Goal: Task Accomplishment & Management: Manage account settings

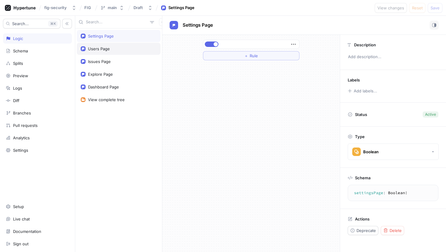
click at [125, 48] on div "Users Page" at bounding box center [119, 48] width 76 height 5
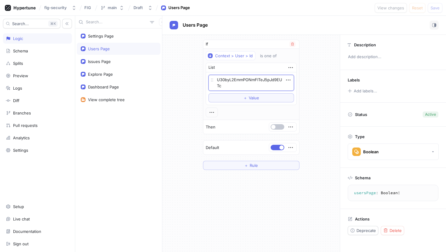
click at [249, 82] on textarea "U30byL2EmmPONmFlTeJ5pJd9EUTc" at bounding box center [250, 83] width 85 height 16
paste textarea "KRjhaqnX3yaMUatQ9G3D0WoGm"
type textarea "x"
type textarea "U30KRjhaqnX3yaMUatQ9G3D0WoGm"
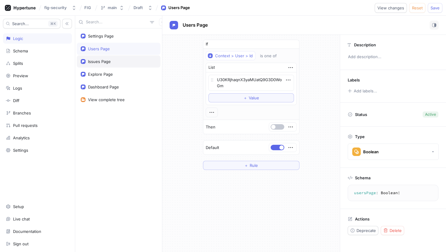
click at [108, 63] on div "Issues Page" at bounding box center [99, 61] width 23 height 5
click at [230, 79] on textarea "U30byL2EmmPONmFlTeJ5pJd9EUTc" at bounding box center [250, 83] width 85 height 16
paste textarea "KRjhaqnX3yaMUatQ9G3D0WoGm"
type textarea "x"
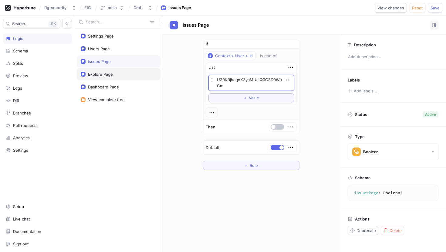
type textarea "U30KRjhaqnX3yaMUatQ9G3D0WoGm"
click at [123, 74] on div "Explore Page" at bounding box center [119, 74] width 76 height 5
click at [241, 87] on textarea "U30byL2EmmPONmFlTeJ5pJd9EUTc" at bounding box center [250, 83] width 85 height 16
paste textarea "KRjhaqnX3yaMUatQ9G3D0WoGm"
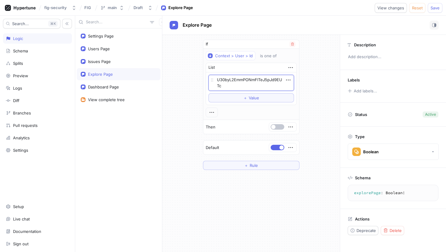
type textarea "x"
type textarea "U30KRjhaqnX3yaMUatQ9G3D0WoGm"
click at [98, 87] on div "Dashboard Page" at bounding box center [103, 87] width 31 height 5
click at [243, 83] on textarea "U30byL2EmmPONmFlTeJ5pJd9EUTc" at bounding box center [250, 83] width 85 height 16
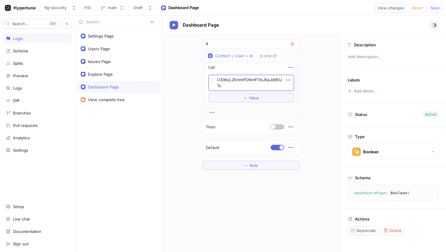
paste textarea "KRjhaqnX3yaMUatQ9G3D0WoGm"
type textarea "x"
type textarea "U30KRjhaqnX3yaMUatQ9G3D0WoGm"
click at [435, 8] on span "Save" at bounding box center [434, 8] width 9 height 4
click at [128, 38] on div "Settings Page" at bounding box center [119, 36] width 84 height 12
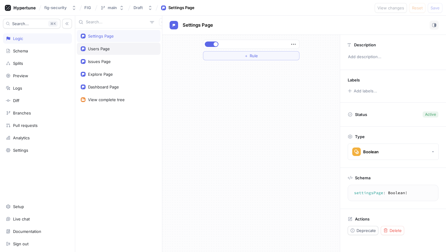
click at [137, 49] on div "Users Page" at bounding box center [119, 48] width 76 height 5
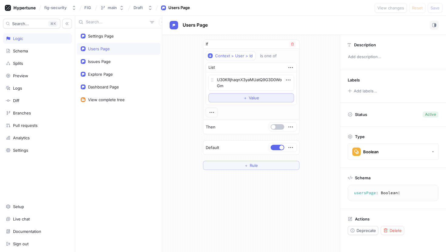
click at [250, 98] on span "Value" at bounding box center [254, 98] width 10 height 4
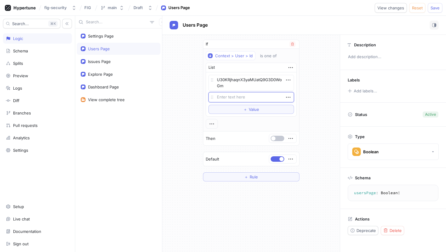
type textarea "x"
type textarea "U30HTQHXnjnH88x4cVt6r4s5ptbU"
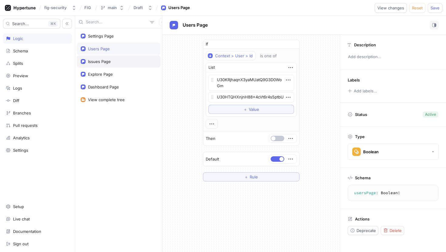
click at [125, 61] on div "Issues Page" at bounding box center [119, 61] width 76 height 5
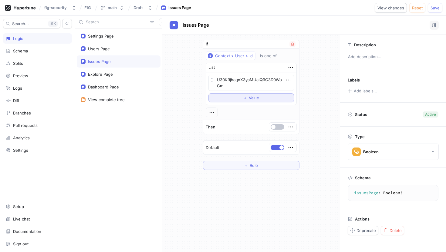
click at [246, 98] on span "＋" at bounding box center [245, 98] width 4 height 4
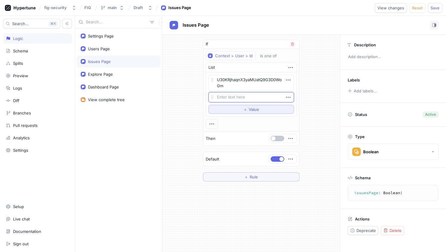
type textarea "x"
type textarea "U30HTQHXnjnH88x4cVt6r4s5ptbU"
click at [119, 71] on div "Explore Page" at bounding box center [119, 74] width 84 height 12
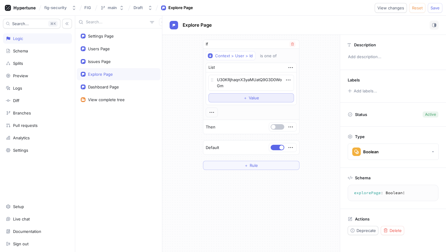
click at [231, 98] on button "＋ Value" at bounding box center [250, 97] width 85 height 9
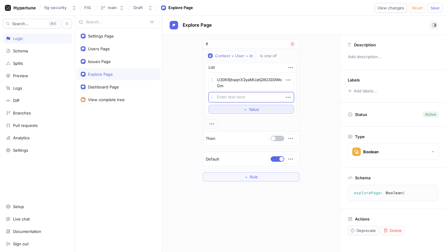
type textarea "x"
type textarea "U30HTQHXnjnH88x4cVt6r4s5ptbU"
click at [112, 85] on div "Dashboard Page" at bounding box center [103, 87] width 31 height 5
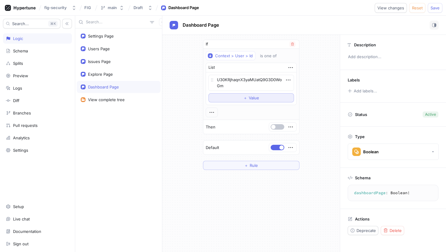
click at [238, 101] on button "＋ Value" at bounding box center [250, 97] width 85 height 9
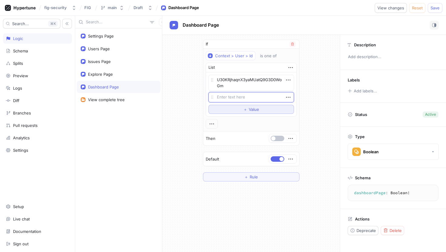
type textarea "x"
type textarea "U30HTQHXnjnH88x4cVt6r4s5ptbU"
click at [432, 6] on span "Save" at bounding box center [434, 8] width 9 height 4
click at [232, 101] on textarea "U30HTQHXnjnH88x4cVt6r4s5ptbU" at bounding box center [250, 97] width 85 height 10
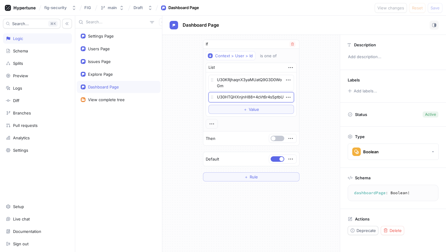
paste textarea "byL2EmmPONmFlTeJ5pJd9EUTc"
type textarea "x"
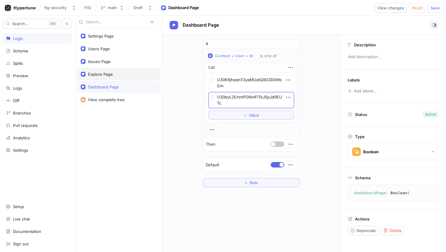
type textarea "U30byL2EmmPONmFlTeJ5pJd9EUTc"
click at [107, 75] on div "Explore Page" at bounding box center [100, 74] width 25 height 5
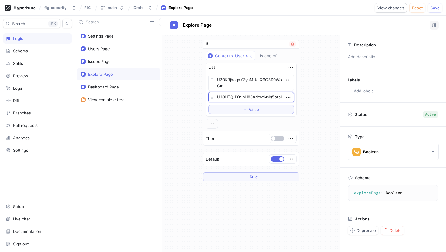
click at [230, 97] on textarea "U30HTQHXnjnH88x4cVt6r4s5ptbU" at bounding box center [250, 97] width 85 height 10
paste textarea "byL2EmmPONmFlTeJ5pJd9EUTc"
type textarea "x"
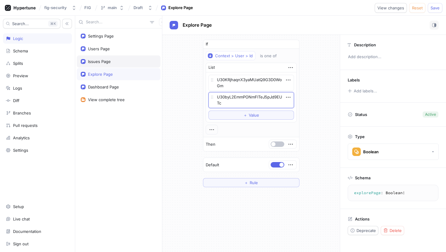
type textarea "U30byL2EmmPONmFlTeJ5pJd9EUTc"
click at [114, 56] on div "Issues Page" at bounding box center [119, 61] width 84 height 12
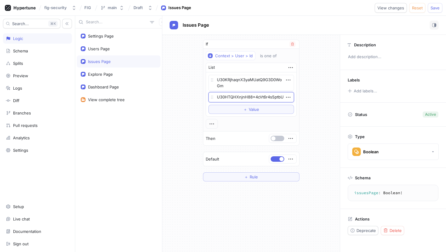
click at [253, 97] on textarea "U30HTQHXnjnH88x4cVt6r4s5ptbU" at bounding box center [250, 97] width 85 height 10
paste textarea "byL2EmmPONmFlTeJ5pJd9EUTc"
type textarea "x"
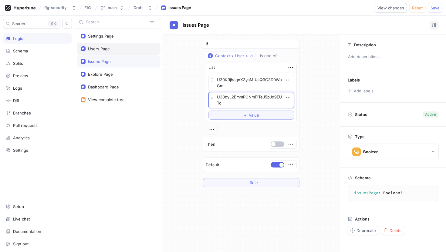
type textarea "U30byL2EmmPONmFlTeJ5pJd9EUTc"
click at [107, 49] on div "Users Page" at bounding box center [99, 48] width 22 height 5
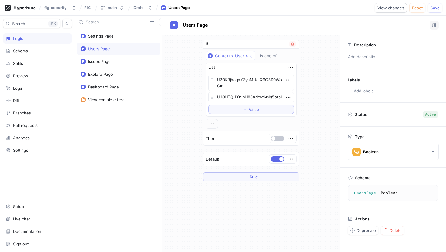
click at [233, 92] on div "U30KRjhaqnX3yaMUatQ9G3D0WoGm U30HTQHXnjnH88x4cVt6r4s5ptbU To pick up a draggabl…" at bounding box center [250, 89] width 85 height 28
click at [233, 95] on textarea "U30HTQHXnjnH88x4cVt6r4s5ptbU" at bounding box center [250, 97] width 85 height 10
paste textarea "byL2EmmPONmFlTeJ5pJd9EUTc"
type textarea "x"
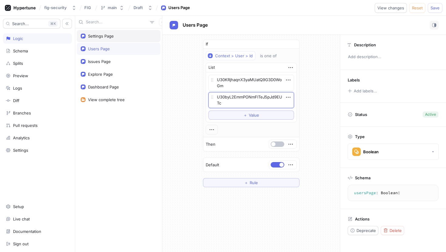
type textarea "U30byL2EmmPONmFlTeJ5pJd9EUTc"
type textarea "x"
click at [106, 37] on div "Settings Page" at bounding box center [101, 36] width 26 height 5
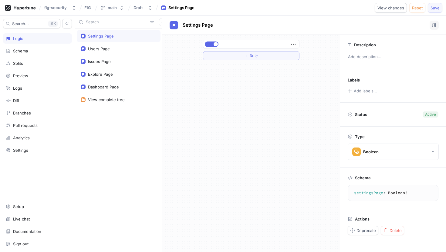
click at [430, 8] on button "Save" at bounding box center [434, 8] width 15 height 10
